Goal: Find specific page/section: Find specific page/section

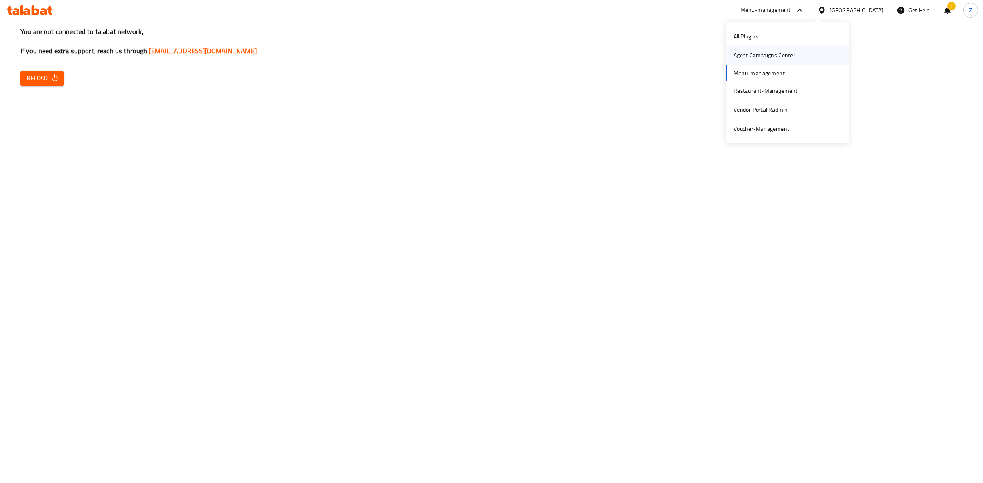
click at [802, 54] on div "Agent Campaigns Center" at bounding box center [787, 55] width 123 height 19
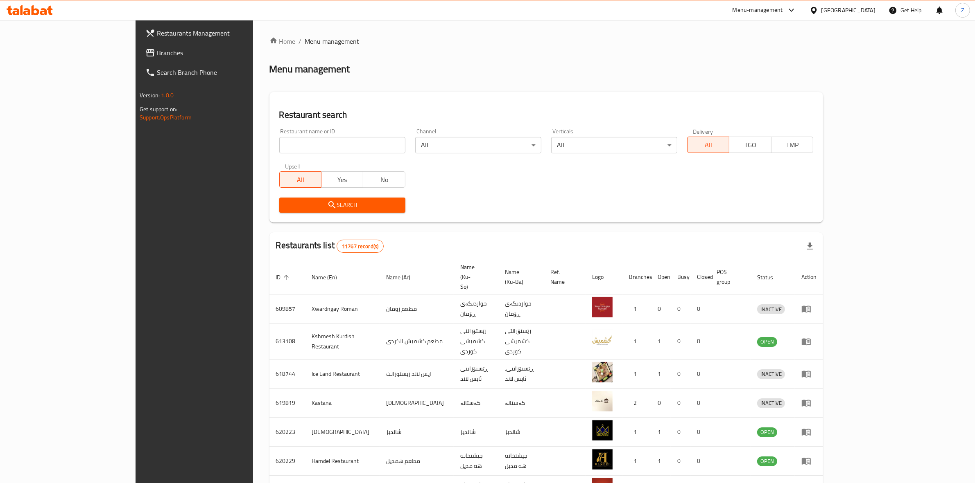
click at [350, 141] on input "search" at bounding box center [342, 145] width 126 height 16
type input "mazin"
click at [327, 210] on icon "submit" at bounding box center [332, 205] width 10 height 10
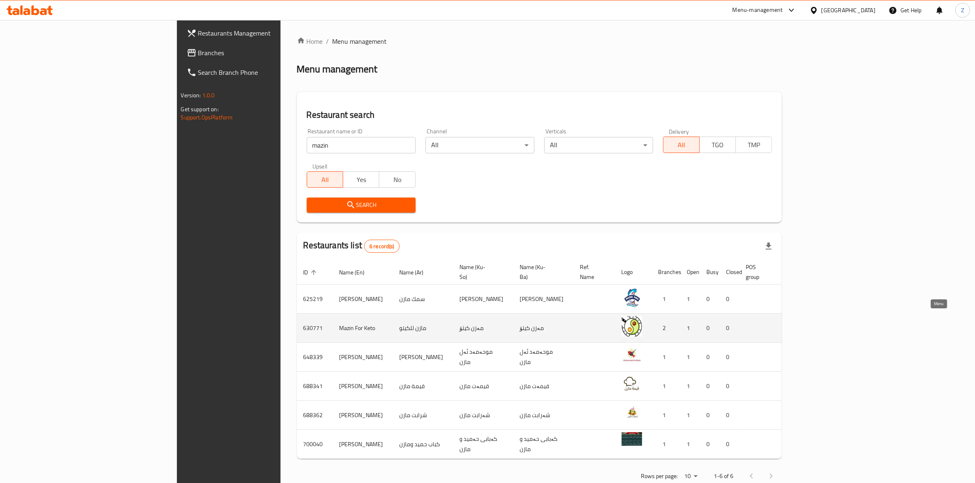
click at [839, 325] on icon "enhanced table" at bounding box center [834, 328] width 9 height 7
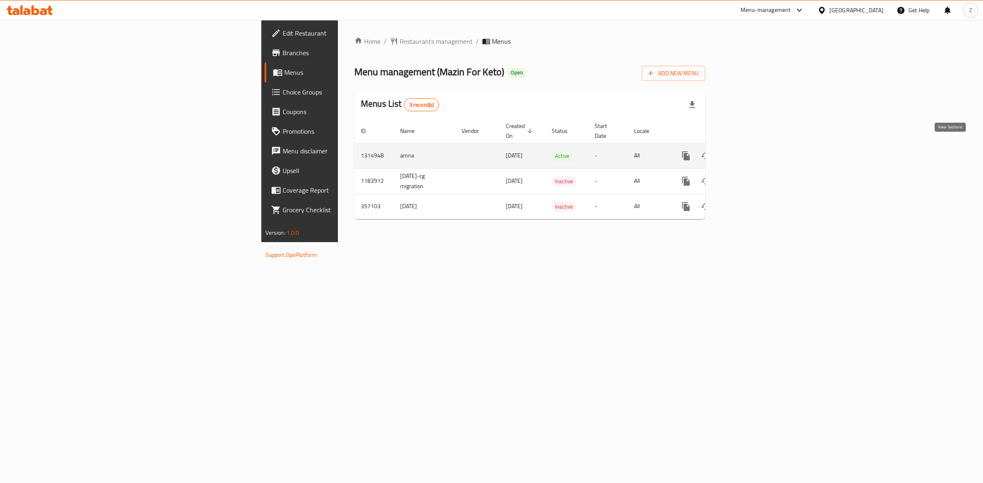
click at [750, 151] on icon "enhanced table" at bounding box center [745, 156] width 10 height 10
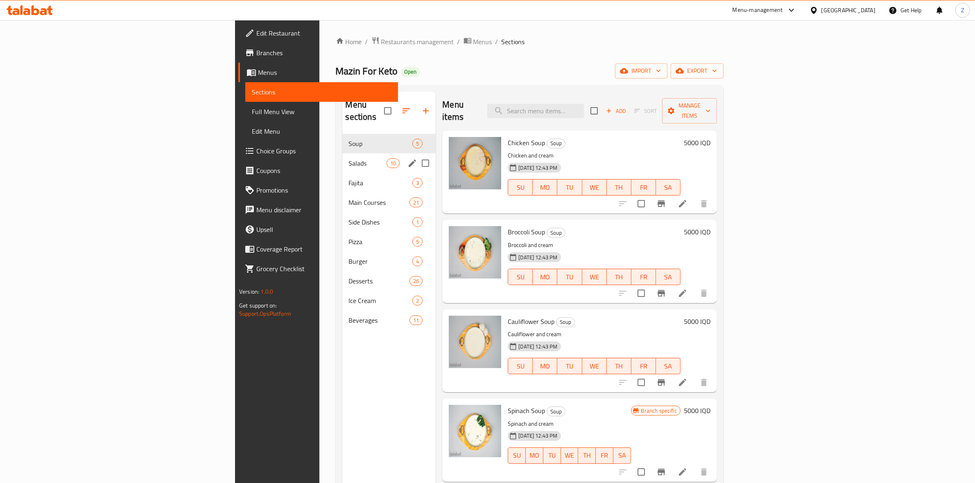
click at [342, 158] on div "Salads 10" at bounding box center [389, 164] width 94 height 20
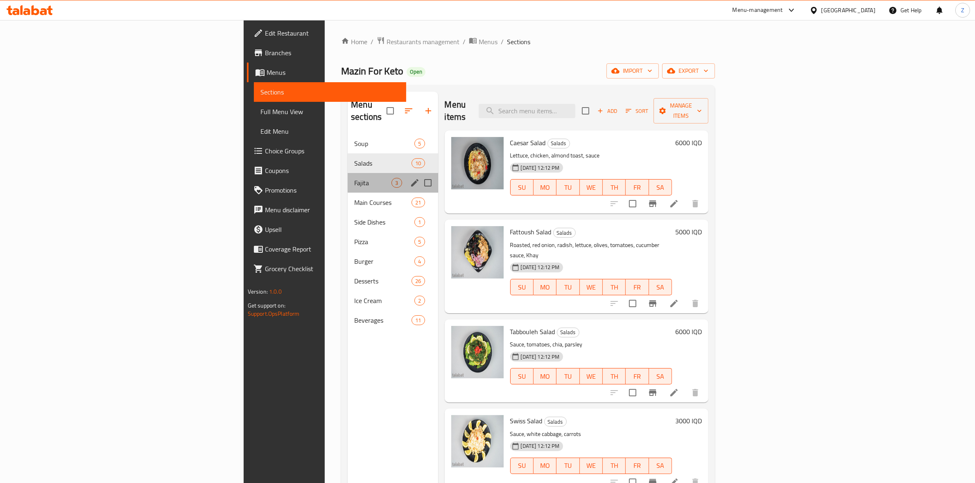
click at [348, 176] on div "Fajita 3" at bounding box center [393, 183] width 90 height 20
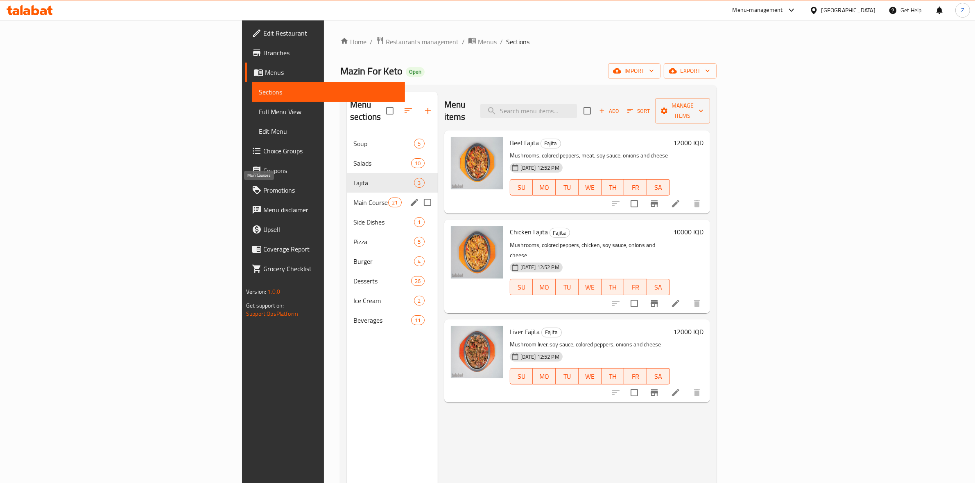
click at [353, 198] on span "Main Courses" at bounding box center [370, 203] width 35 height 10
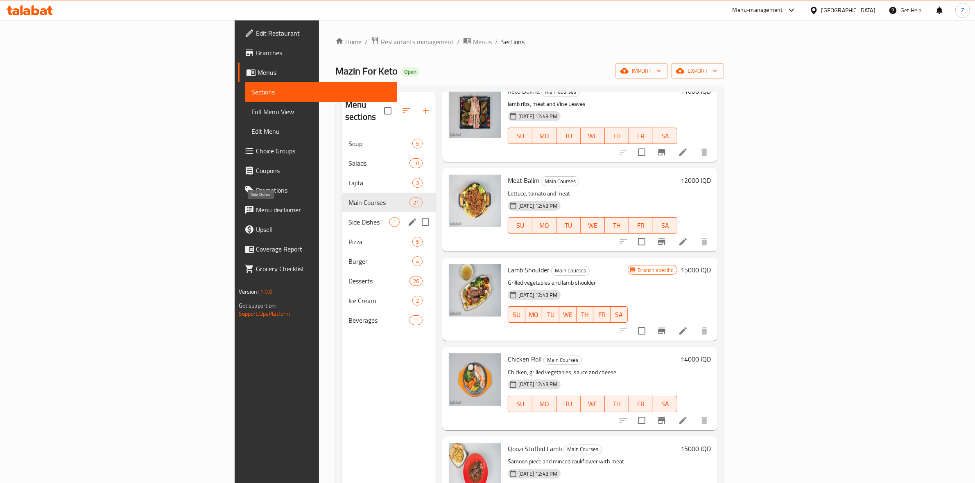
click at [348, 217] on span "Side Dishes" at bounding box center [368, 222] width 41 height 10
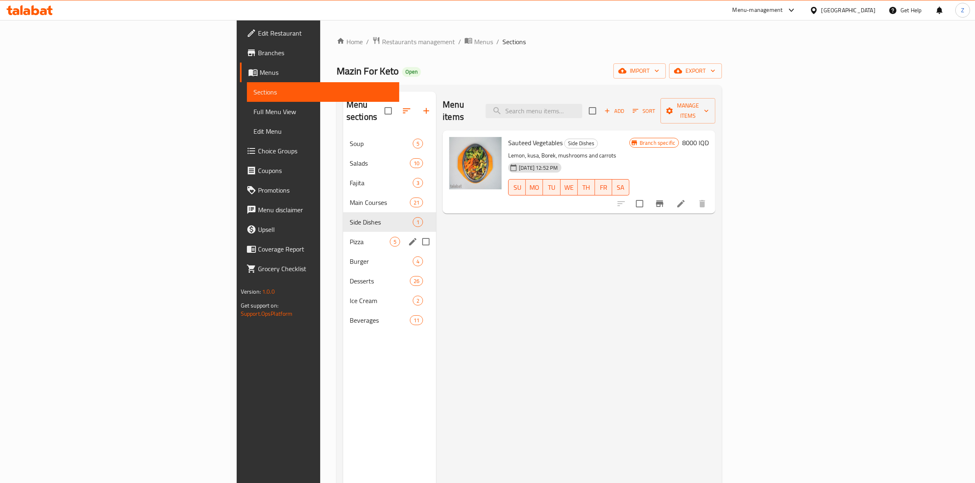
click at [350, 237] on span "Pizza" at bounding box center [370, 242] width 40 height 10
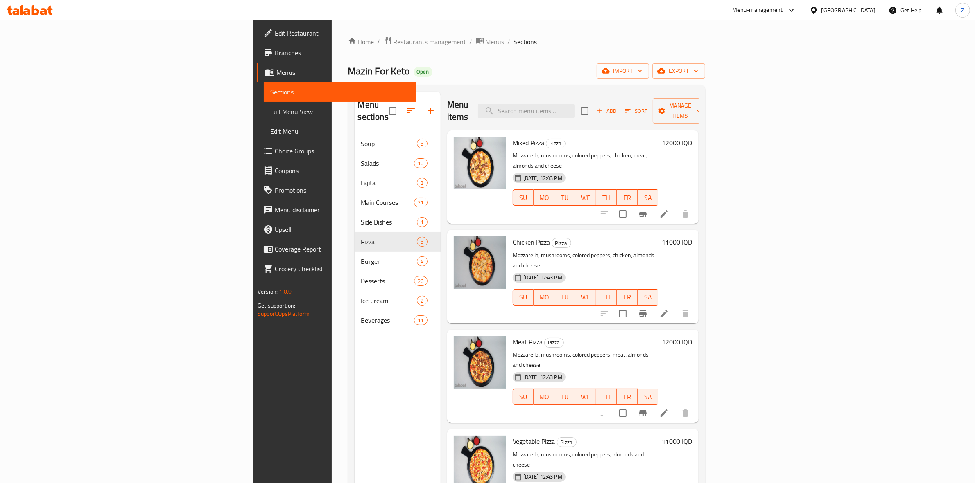
scroll to position [0, 0]
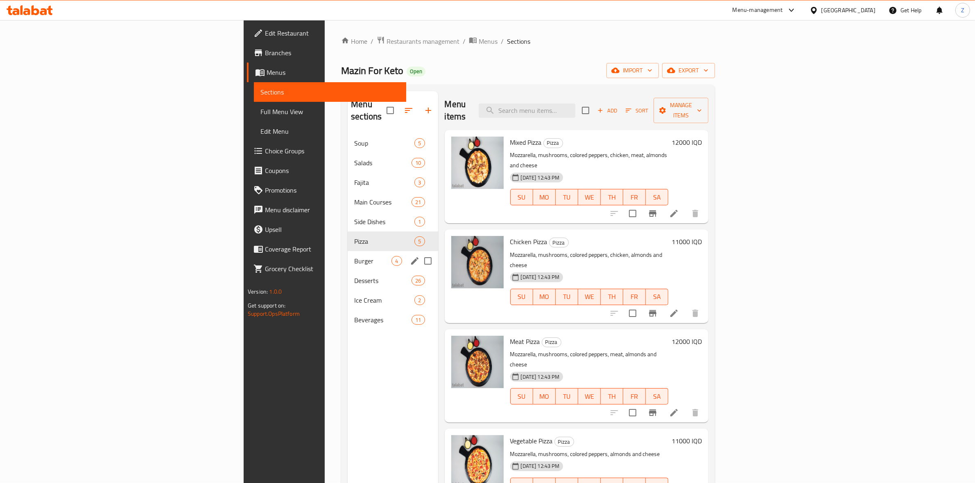
click at [348, 251] on div "Burger 4" at bounding box center [393, 261] width 90 height 20
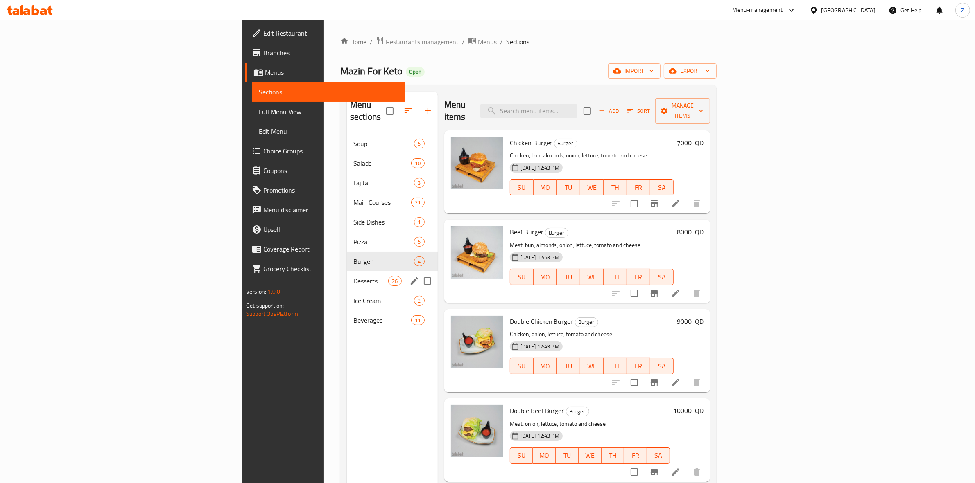
click at [347, 271] on div "Desserts 26" at bounding box center [392, 281] width 91 height 20
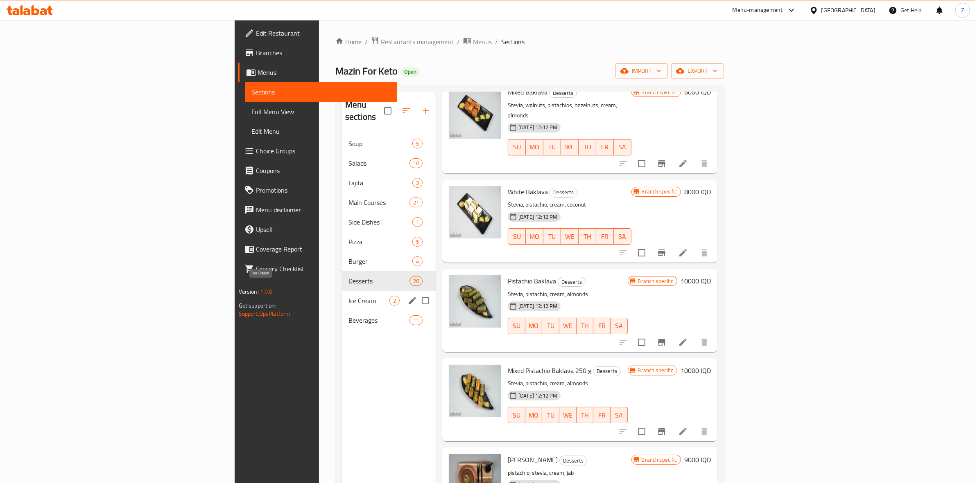
click at [348, 296] on span "Ice Cream" at bounding box center [368, 301] width 41 height 10
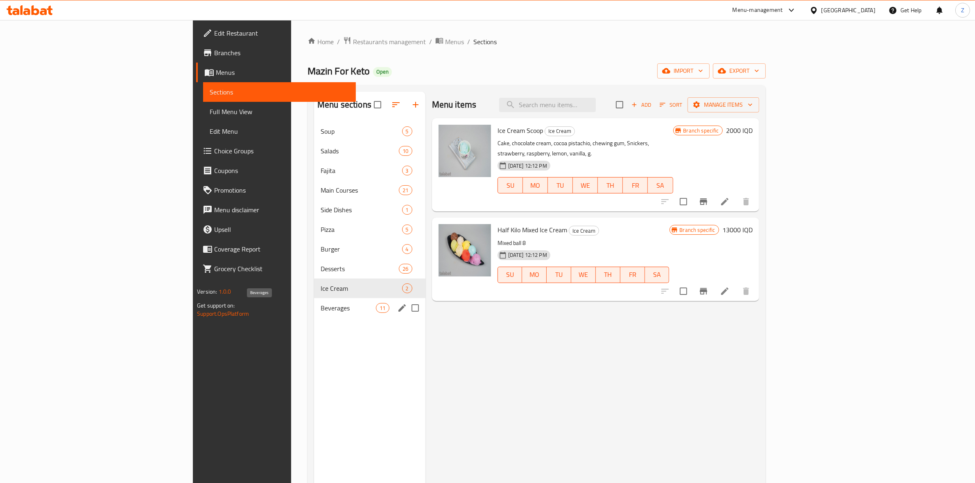
click at [321, 312] on span "Beverages" at bounding box center [348, 308] width 55 height 10
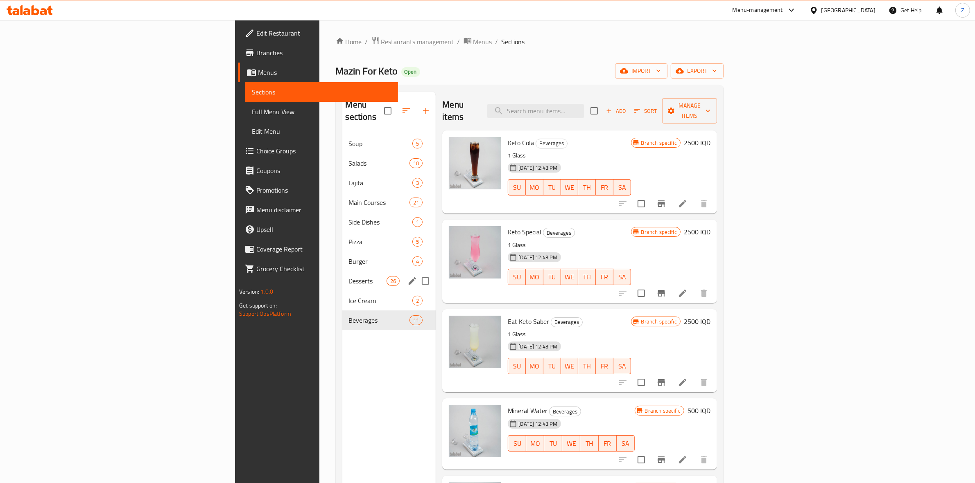
click at [342, 274] on div "Desserts 26" at bounding box center [389, 281] width 94 height 20
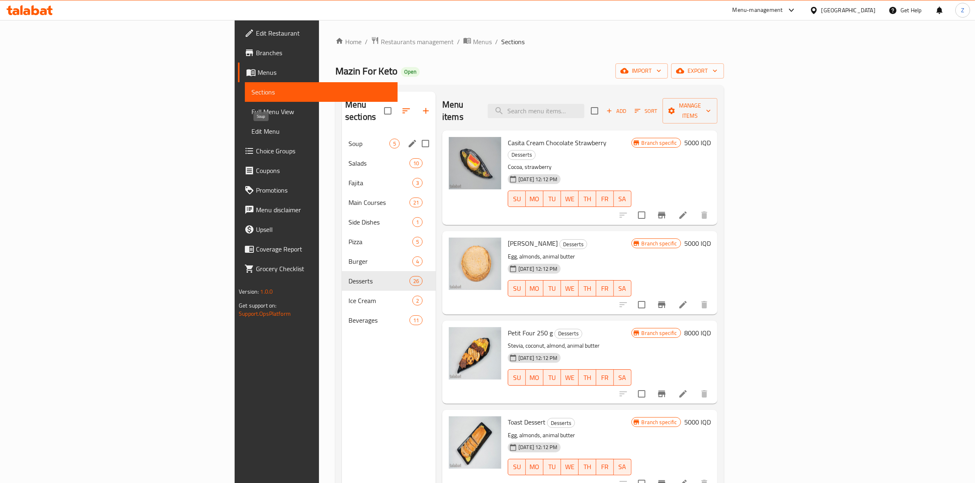
click at [348, 139] on span "Soup" at bounding box center [368, 144] width 41 height 10
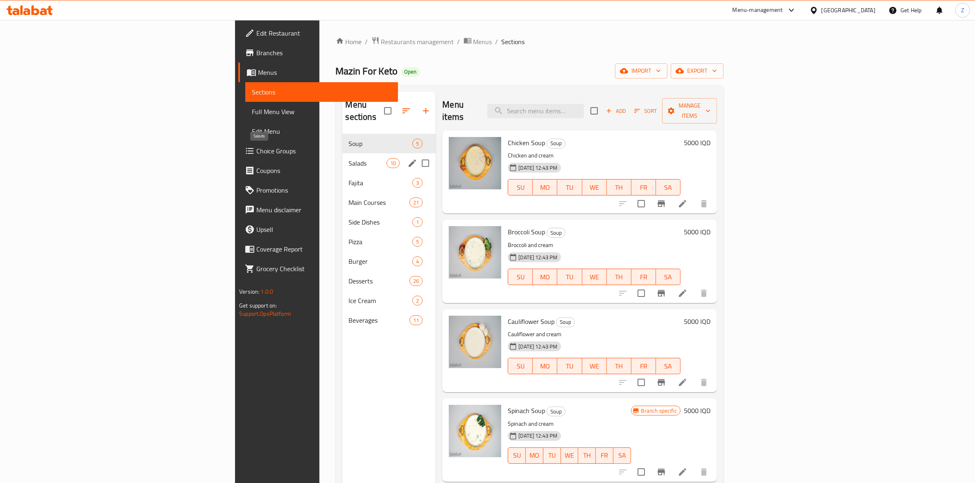
click at [349, 158] on span "Salads" at bounding box center [368, 163] width 38 height 10
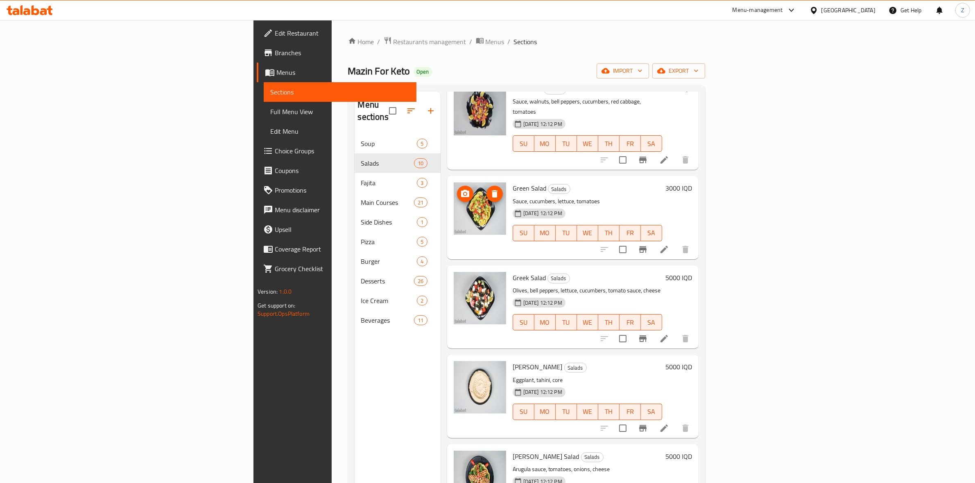
scroll to position [431, 0]
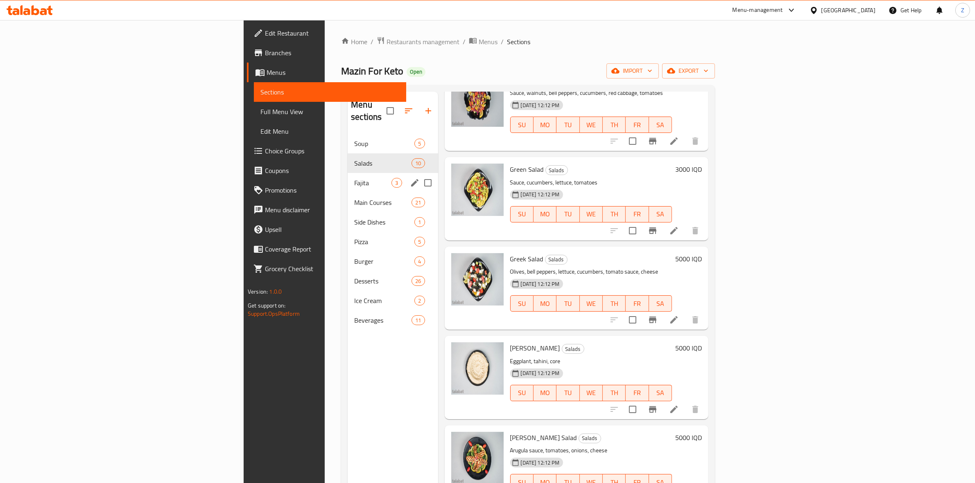
click at [348, 173] on div "Fajita 3" at bounding box center [393, 183] width 90 height 20
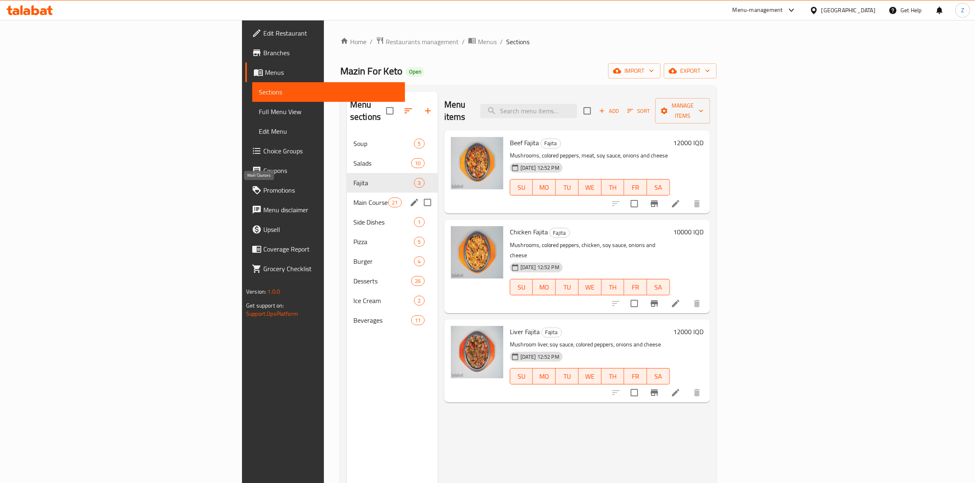
click at [353, 198] on span "Main Courses" at bounding box center [370, 203] width 35 height 10
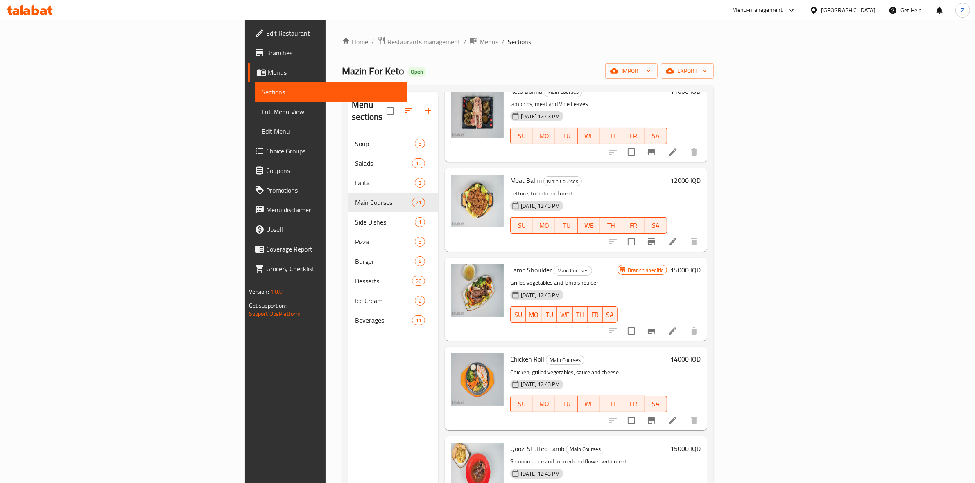
scroll to position [115, 0]
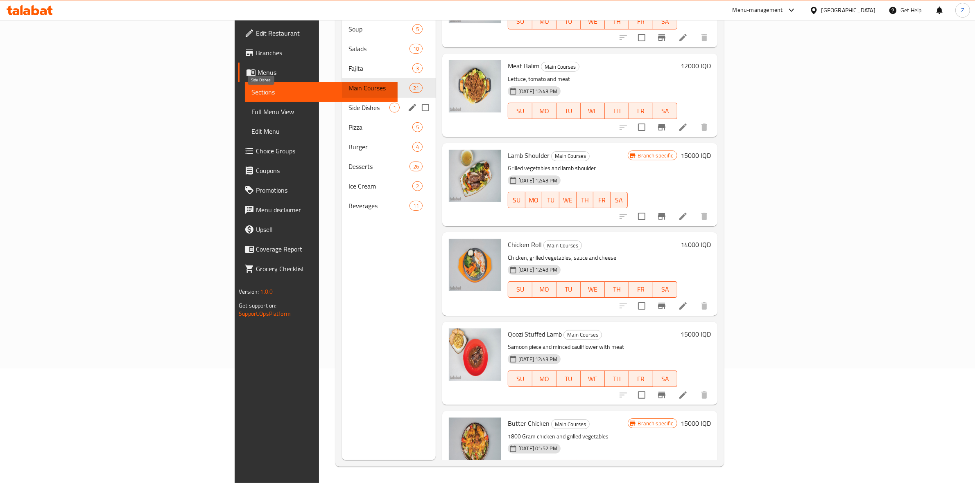
click at [348, 103] on span "Side Dishes" at bounding box center [368, 108] width 41 height 10
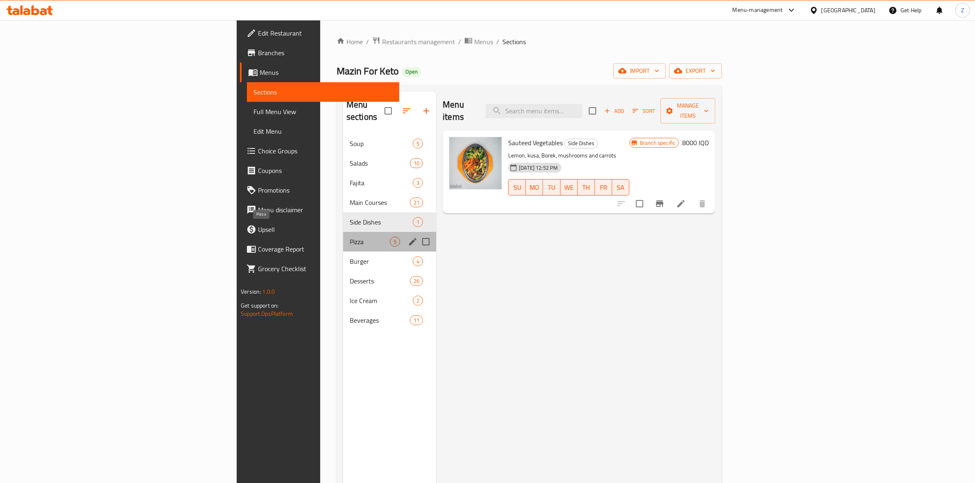
click at [350, 237] on span "Pizza" at bounding box center [370, 242] width 40 height 10
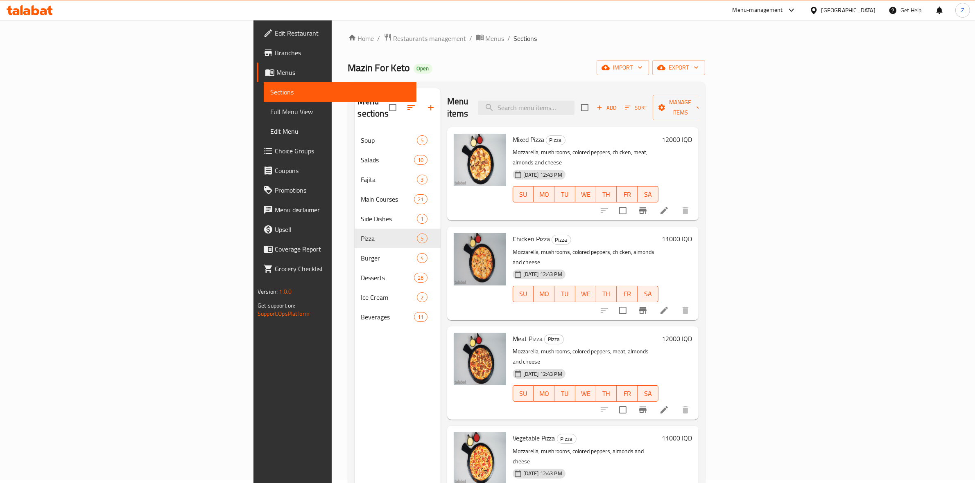
scroll to position [0, 0]
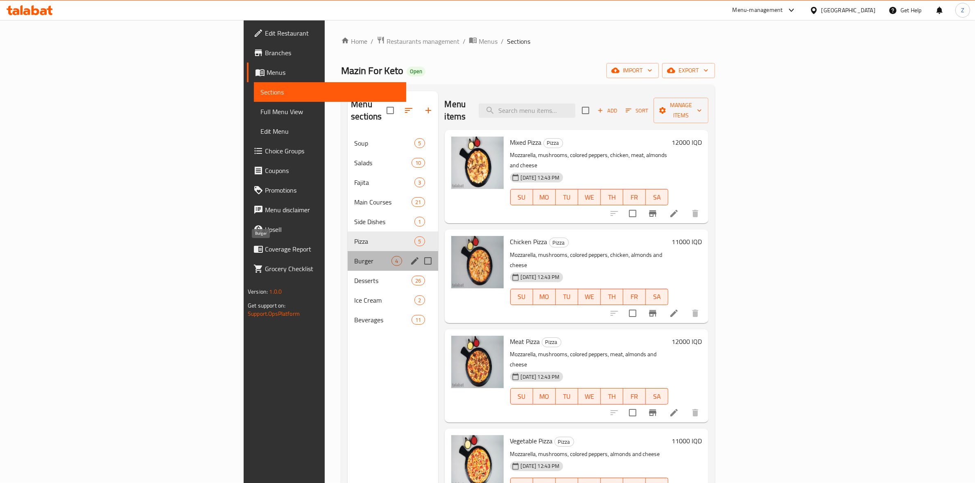
click at [354, 256] on span "Burger" at bounding box center [372, 261] width 37 height 10
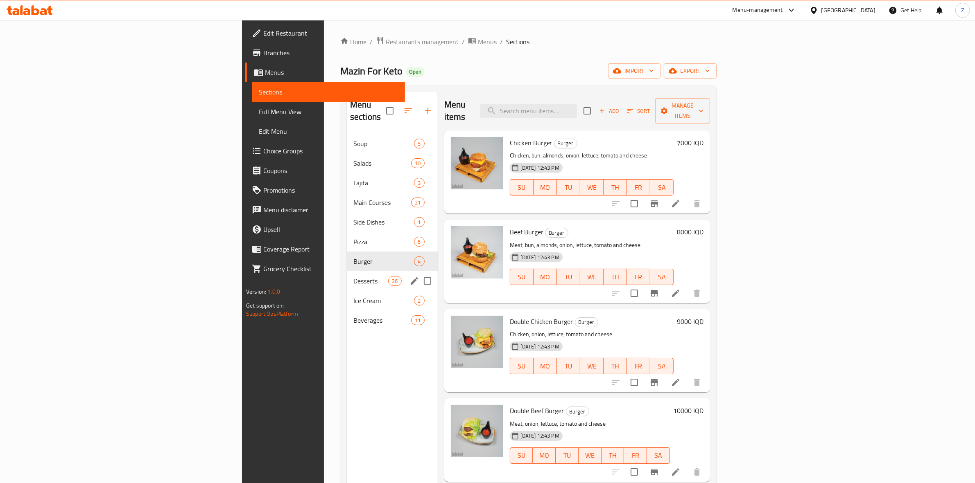
click at [353, 276] on span "Desserts" at bounding box center [370, 281] width 35 height 10
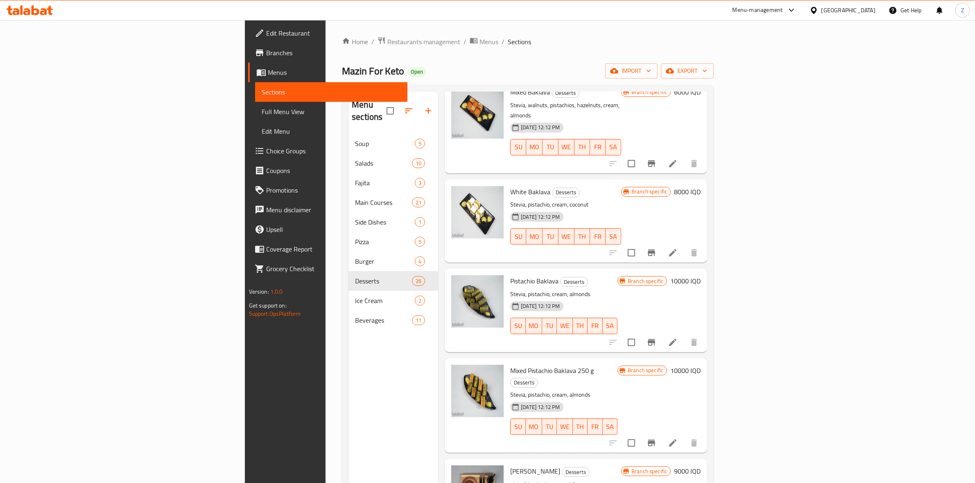
scroll to position [115, 0]
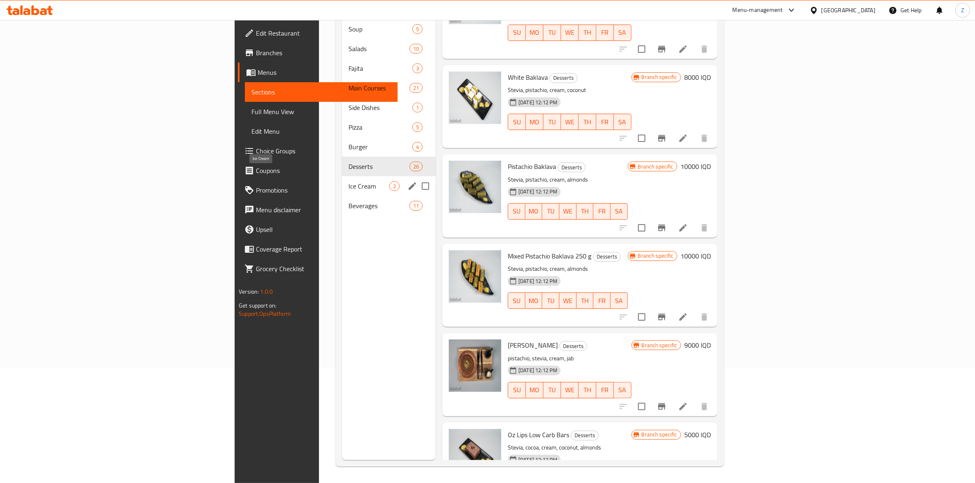
click at [348, 181] on span "Ice Cream" at bounding box center [368, 186] width 41 height 10
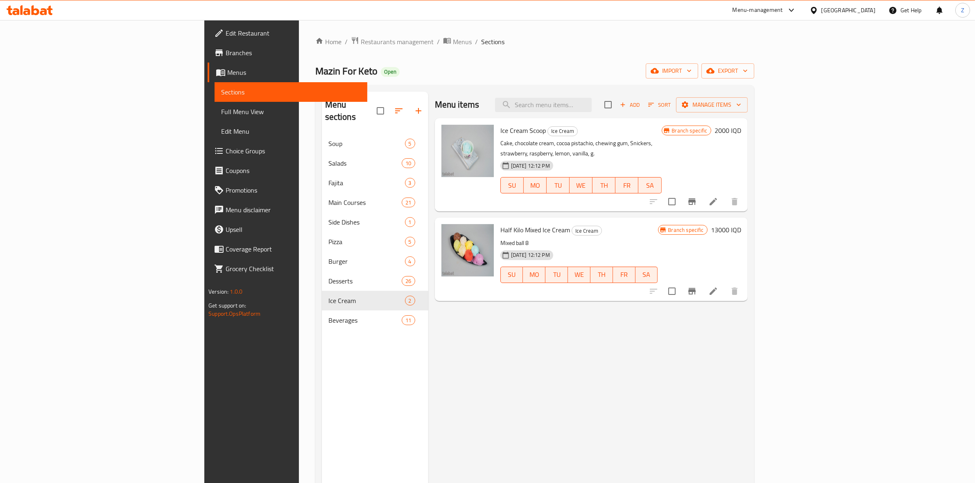
click at [328, 316] on span "Beverages" at bounding box center [365, 321] width 74 height 10
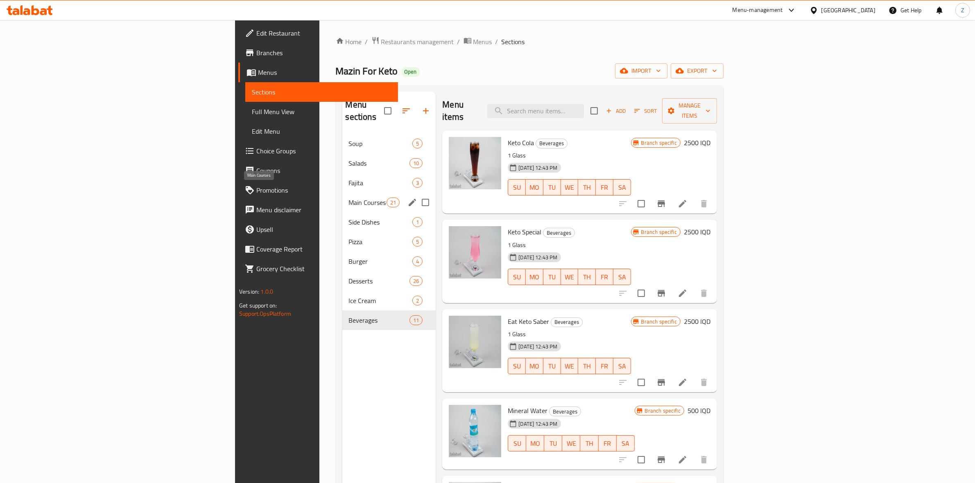
click at [349, 198] on span "Main Courses" at bounding box center [368, 203] width 38 height 10
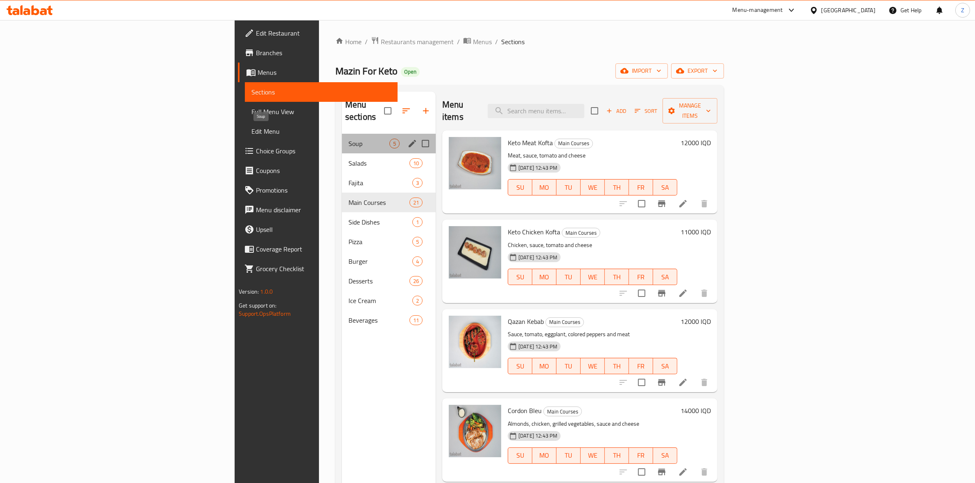
click at [348, 139] on span "Soup" at bounding box center [368, 144] width 41 height 10
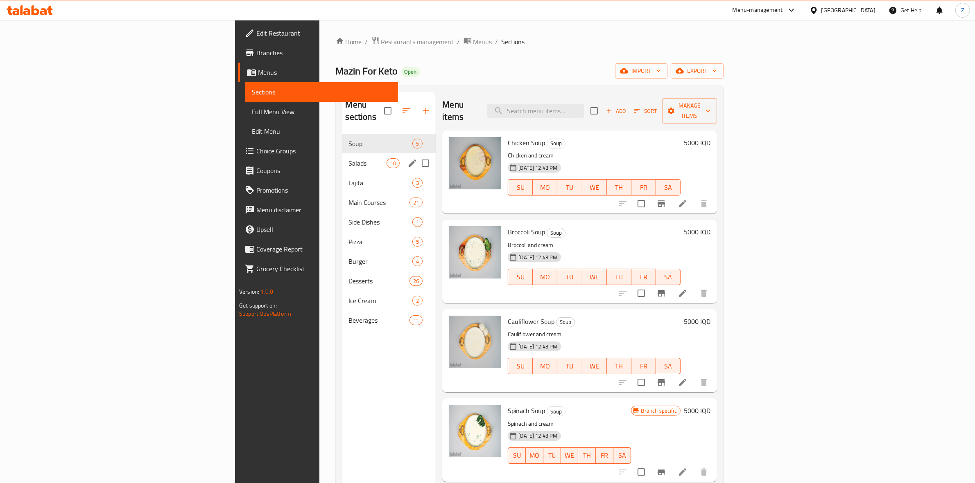
click at [342, 154] on div "Salads 10" at bounding box center [389, 164] width 94 height 20
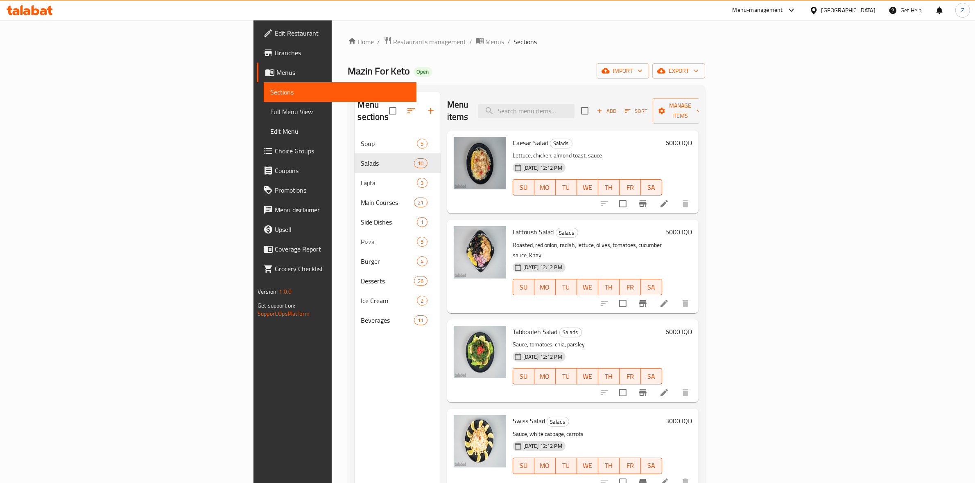
click at [275, 56] on span "Branches" at bounding box center [342, 53] width 135 height 10
